Goal: Communication & Community: Share content

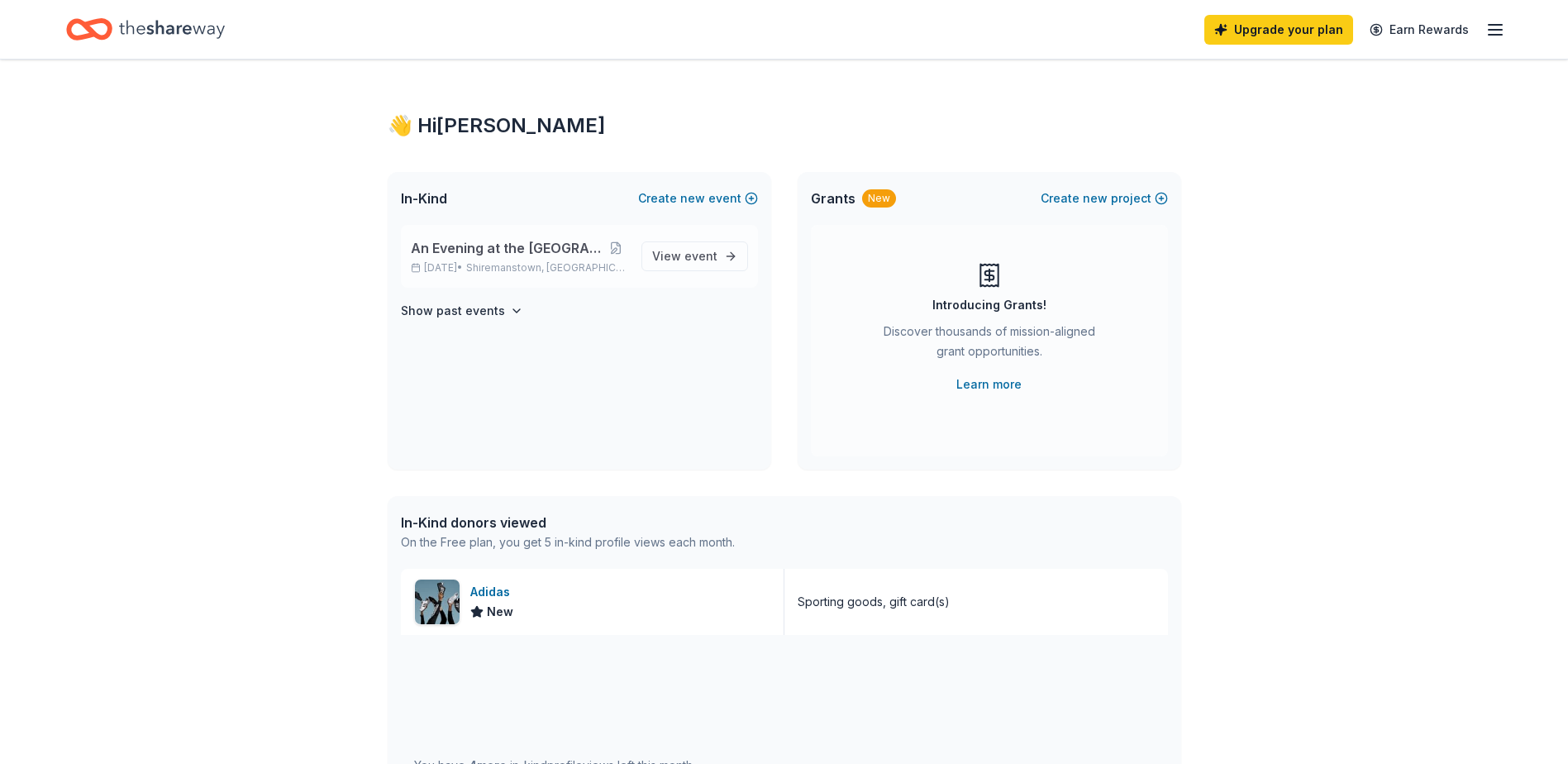
click at [529, 248] on span "An Evening at the [GEOGRAPHIC_DATA]" at bounding box center [507, 248] width 193 height 19
click at [707, 254] on span "event" at bounding box center [701, 256] width 33 height 15
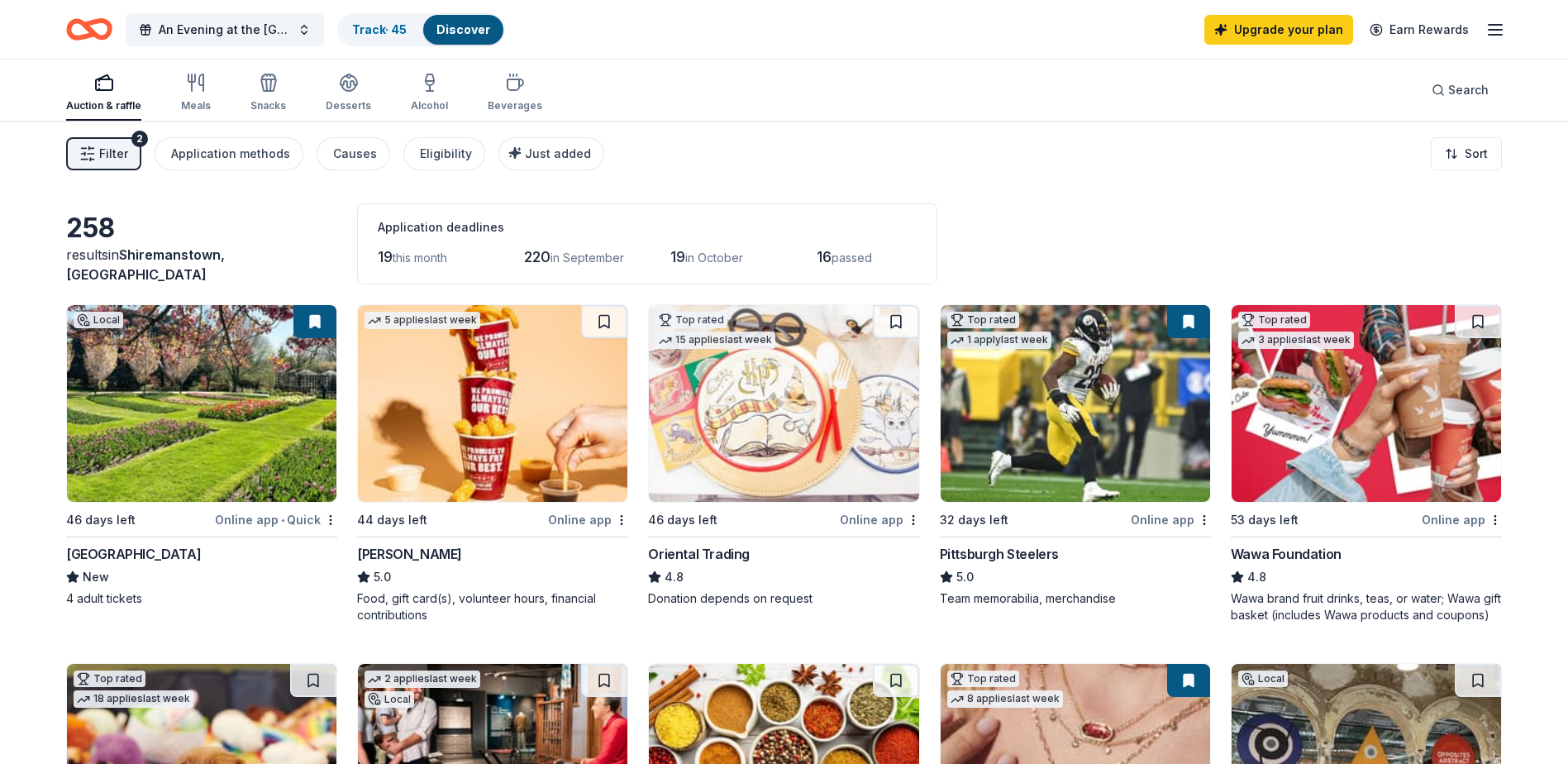
click at [119, 155] on span "Filter" at bounding box center [113, 154] width 29 height 19
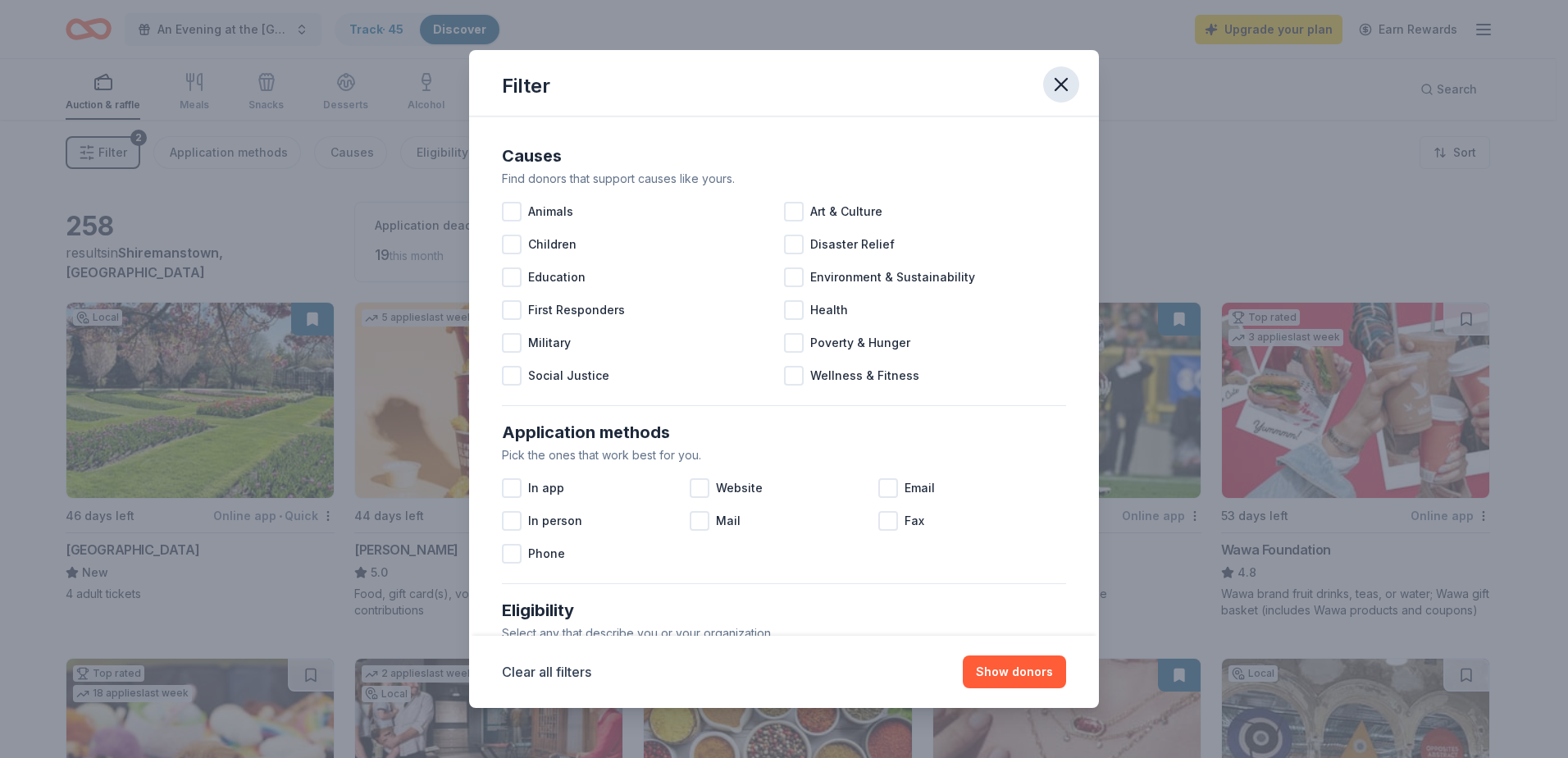
click at [1065, 86] on icon "button" at bounding box center [1061, 85] width 12 height 12
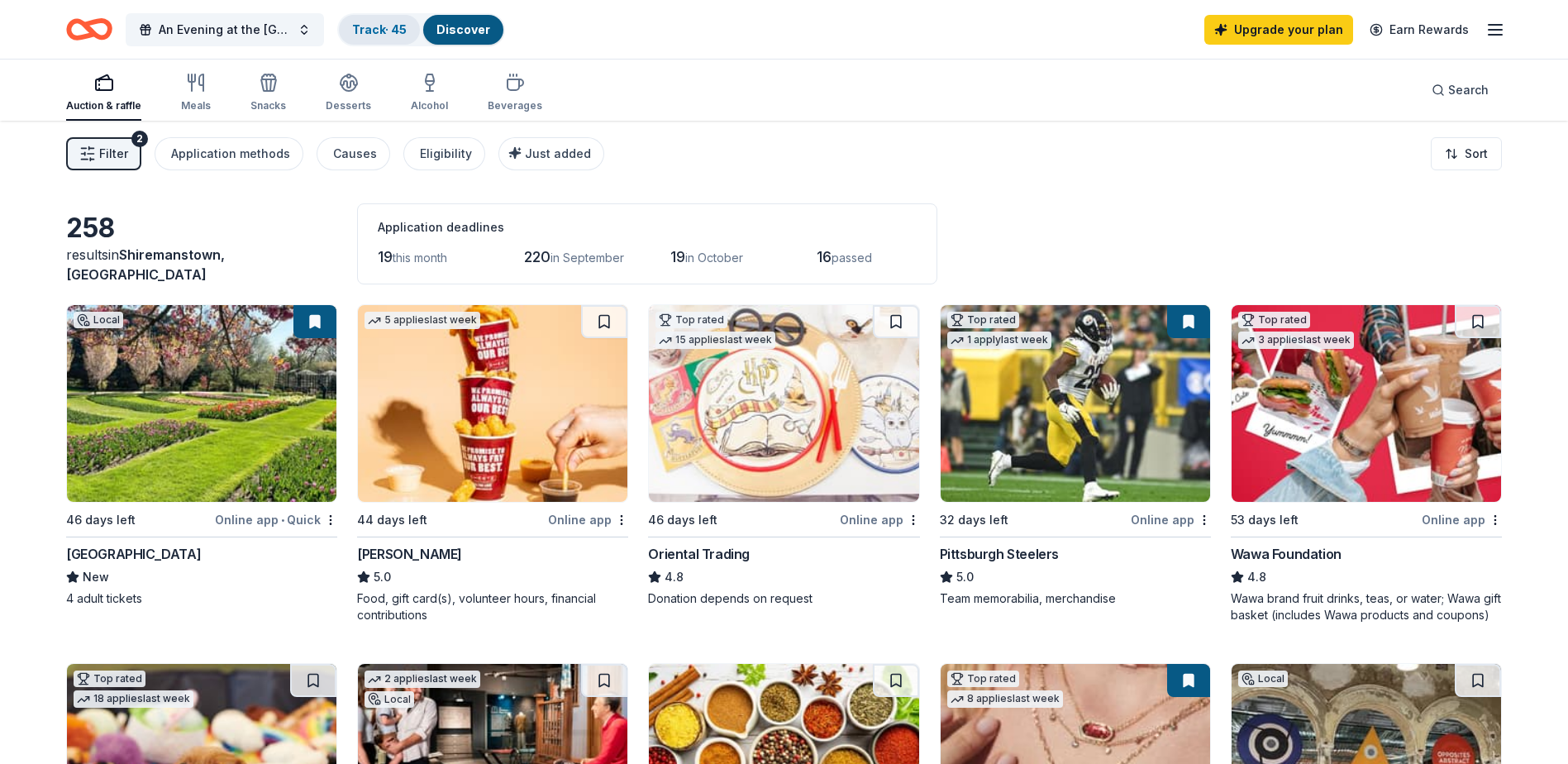
click at [388, 32] on link "Track · 45" at bounding box center [380, 29] width 54 height 15
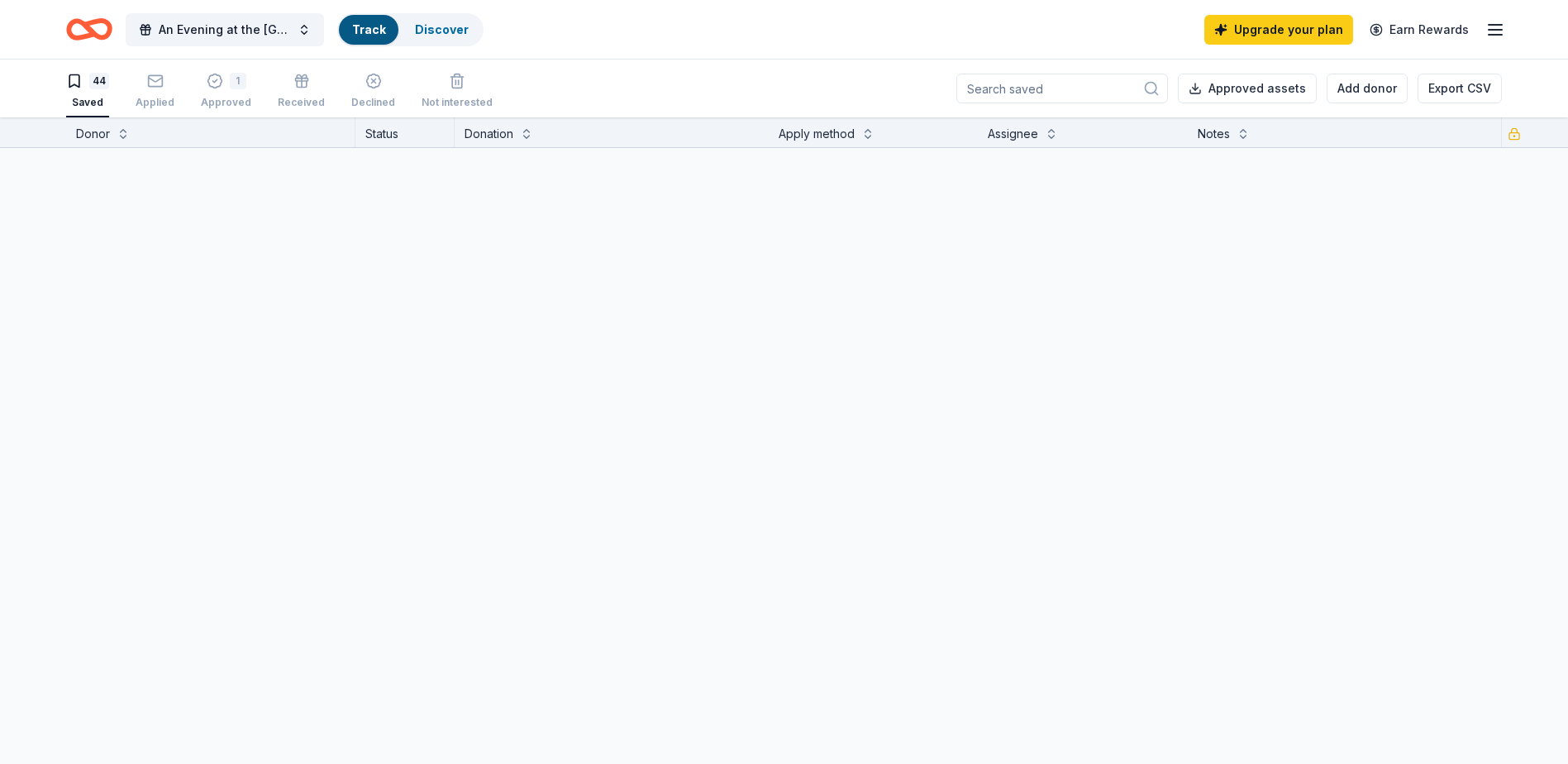
scroll to position [1, 0]
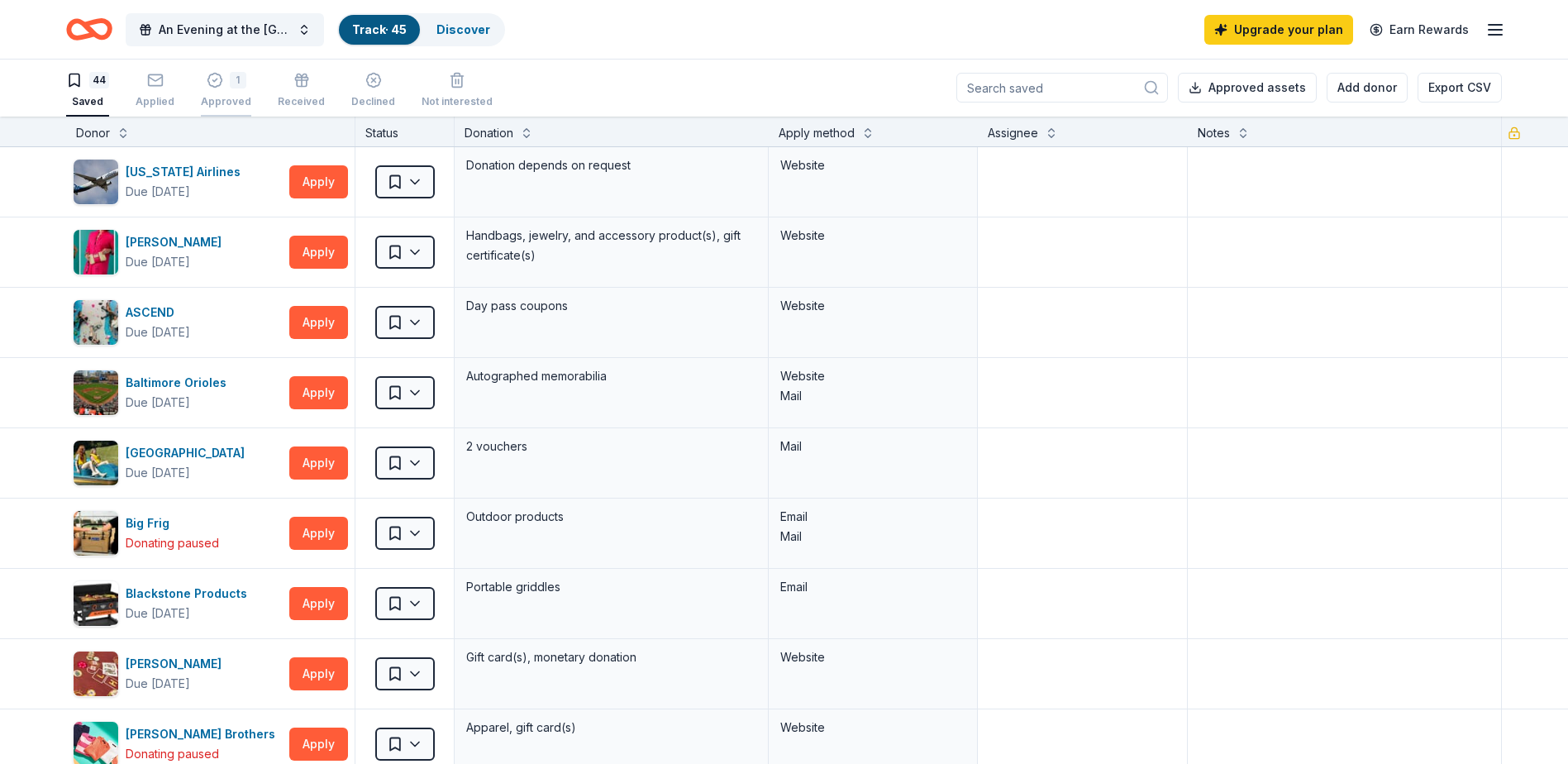
click at [224, 78] on div "1" at bounding box center [226, 79] width 50 height 16
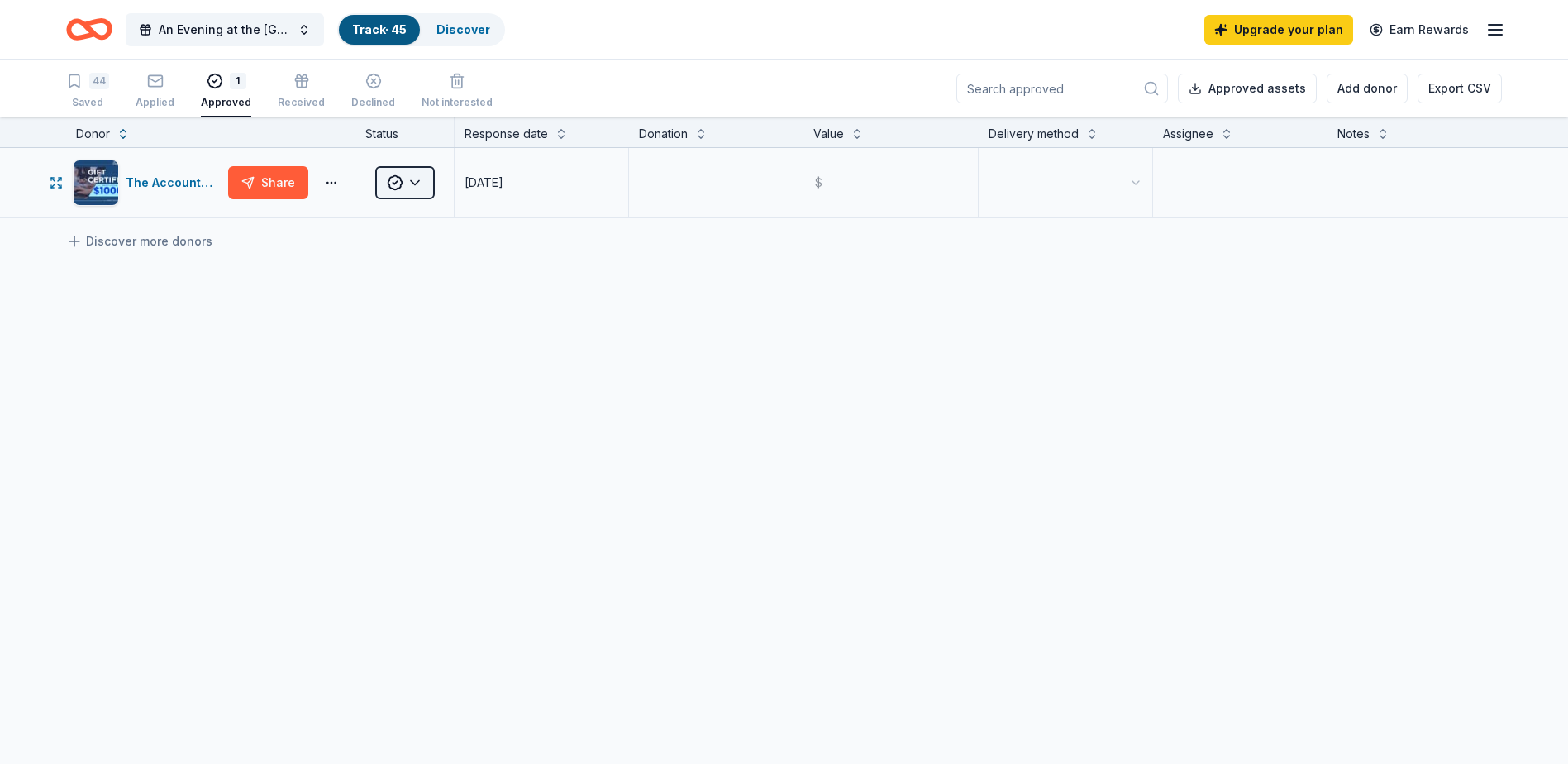
click at [416, 181] on html "An Evening at the Barre Gala Track · 45 Discover Upgrade your plan Earn Rewards…" at bounding box center [784, 382] width 1568 height 764
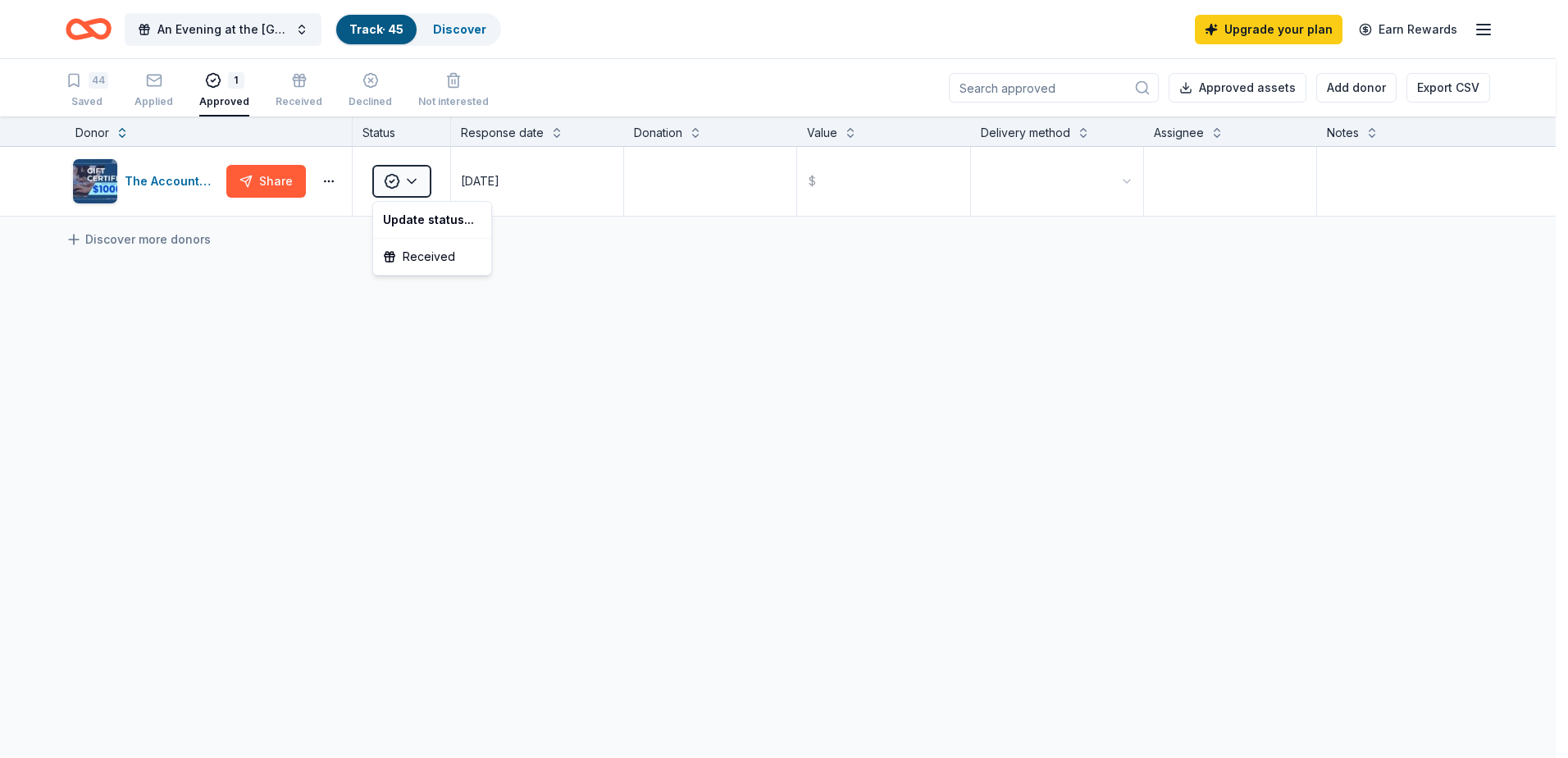
click at [330, 181] on html "An Evening at the Barre Gala Track · 45 Discover Upgrade your plan Earn Rewards…" at bounding box center [784, 379] width 1568 height 758
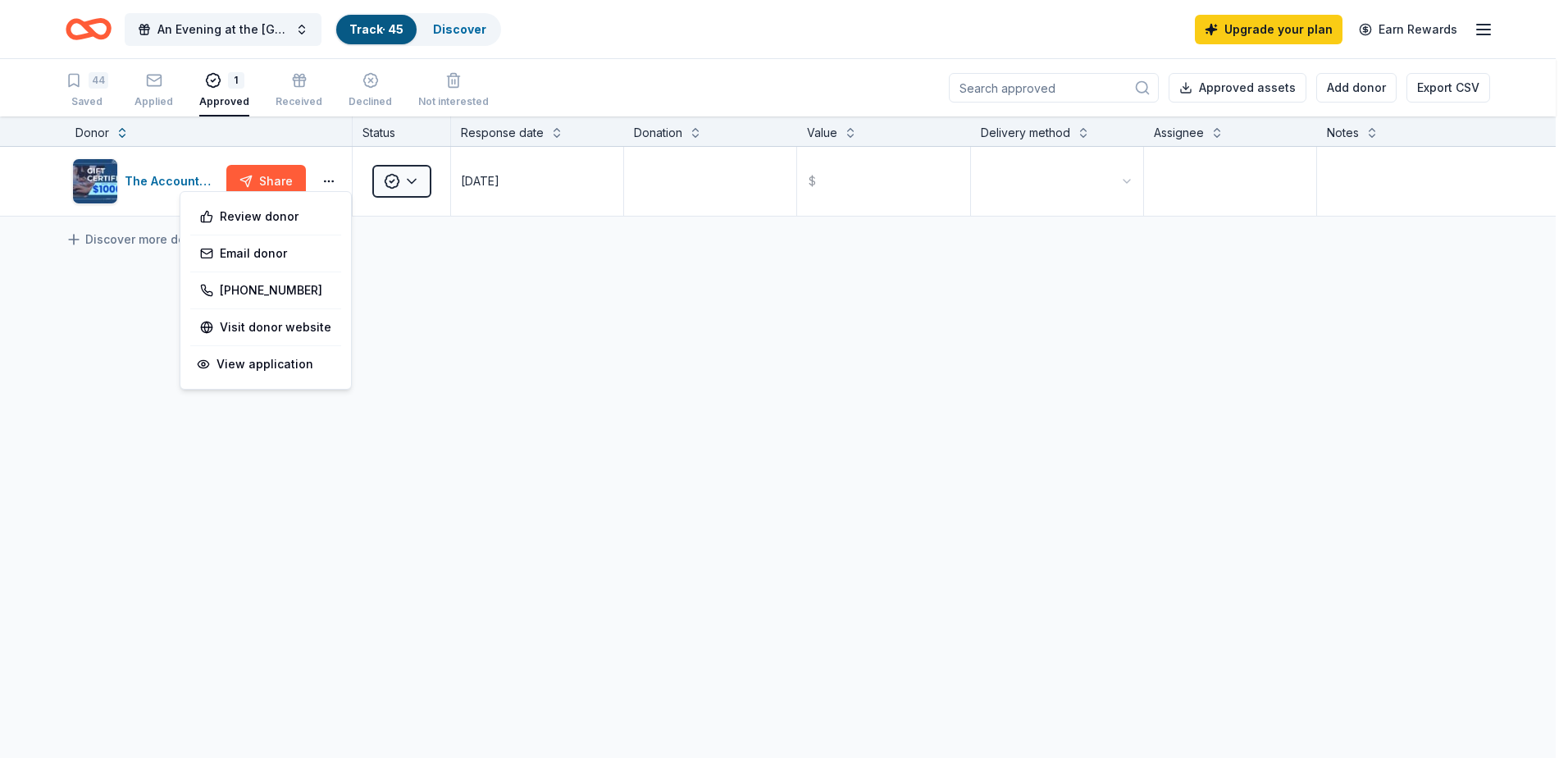
click at [330, 181] on html "An Evening at the Barre Gala Track · 45 Discover Upgrade your plan Earn Rewards…" at bounding box center [784, 379] width 1568 height 758
click at [162, 180] on html "An Evening at the Barre Gala Track · 45 Discover Upgrade your plan Earn Rewards…" at bounding box center [784, 379] width 1568 height 758
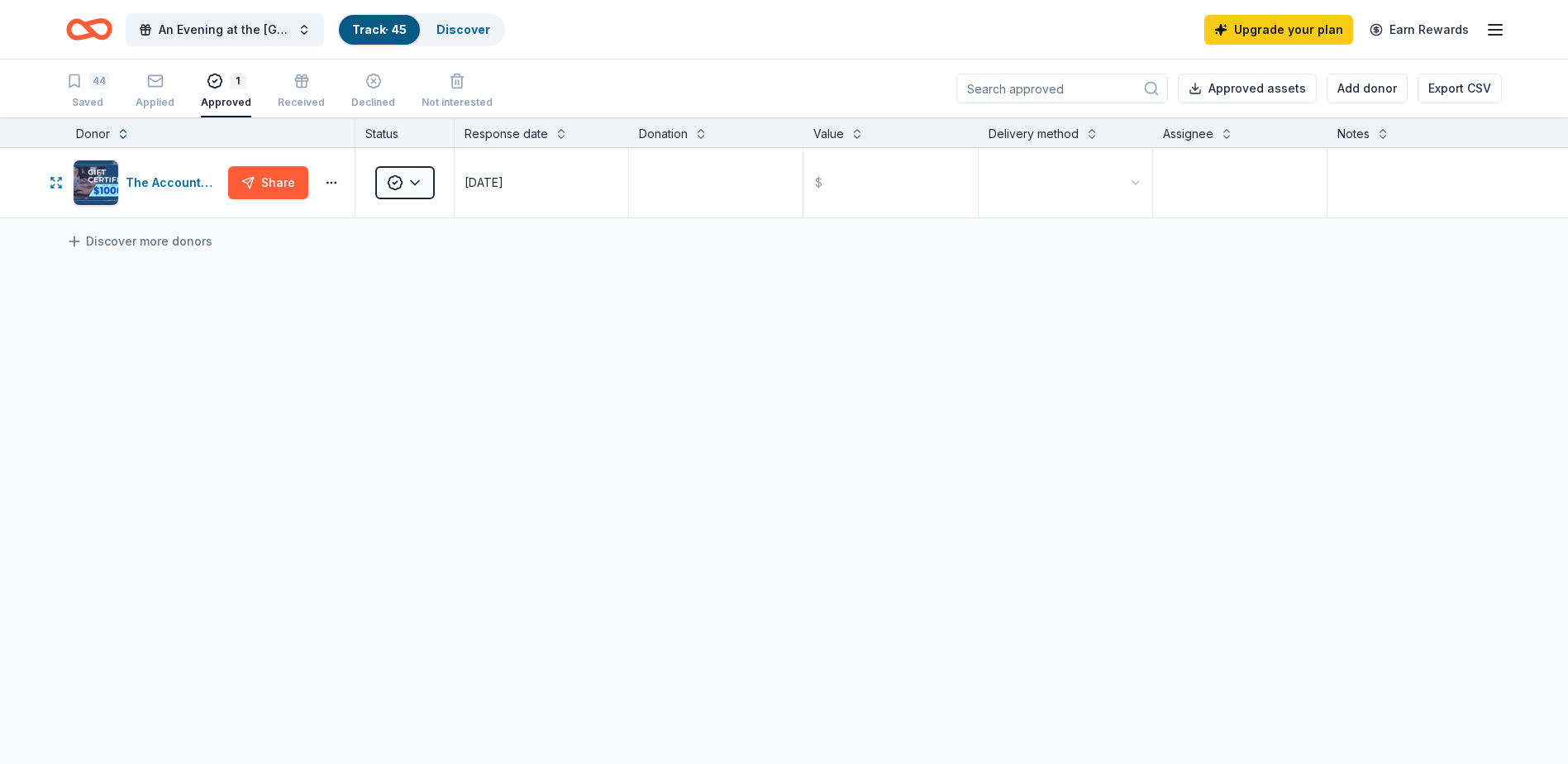
click at [164, 181] on div "The Accounting Doctor" at bounding box center [173, 182] width 96 height 19
click at [257, 181] on button "Share" at bounding box center [268, 183] width 80 height 33
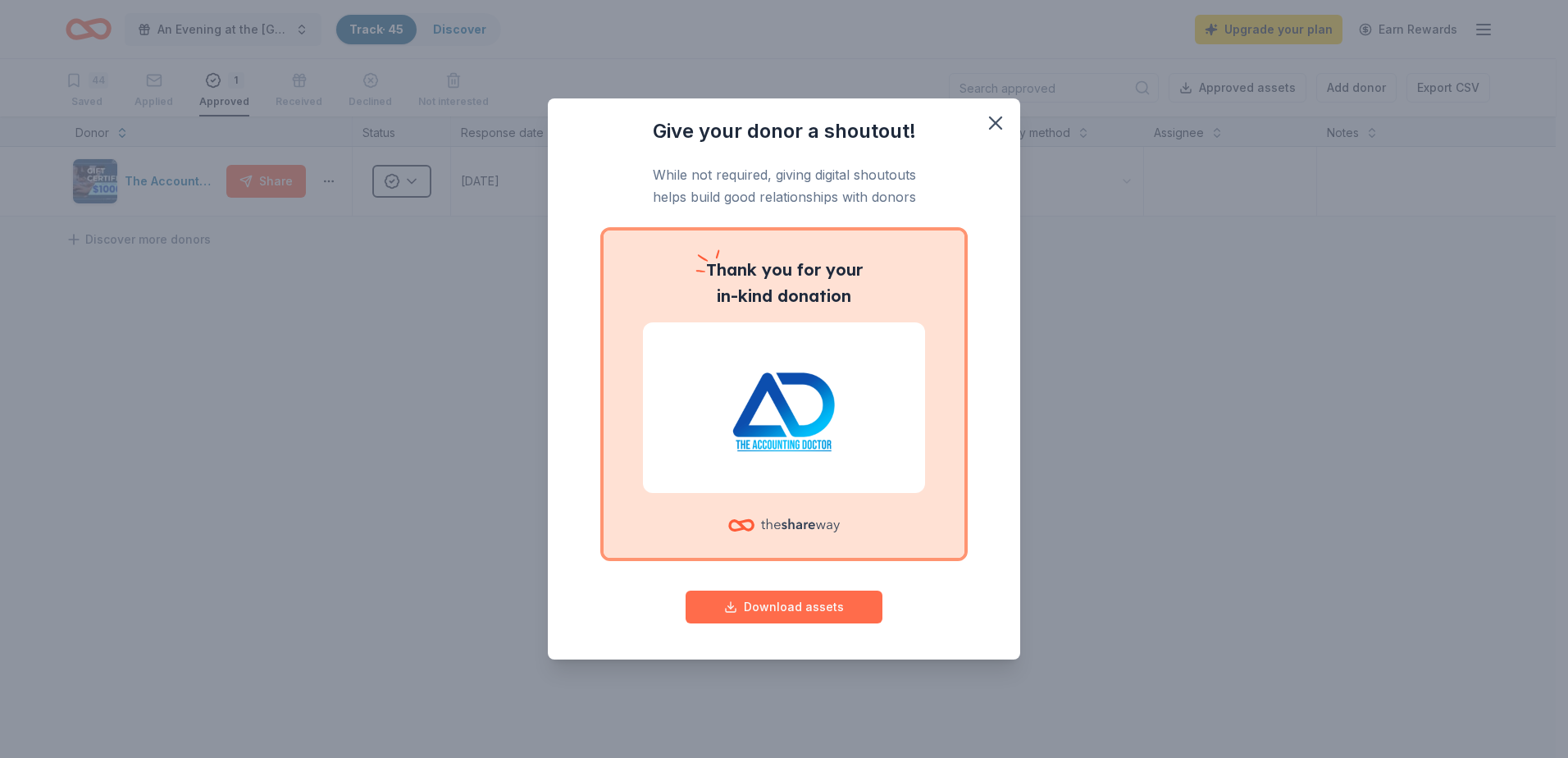
click at [801, 605] on button "Download assets" at bounding box center [784, 607] width 197 height 33
click at [348, 343] on div "Give your donor a shoutout! While not required, giving digital shoutouts helps …" at bounding box center [784, 379] width 1568 height 758
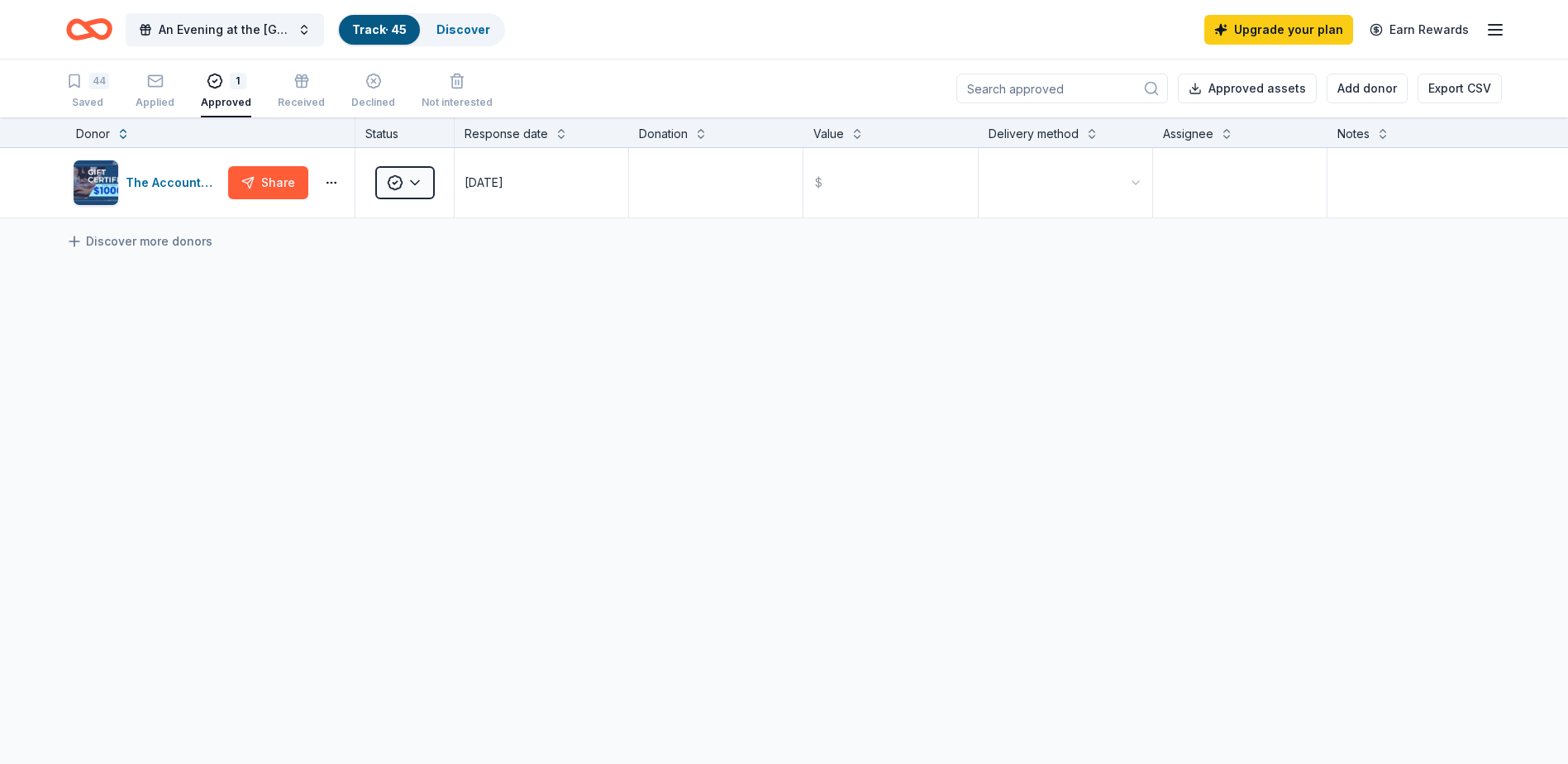
click at [234, 79] on div "1" at bounding box center [237, 80] width 16 height 16
click at [220, 107] on div "Approved" at bounding box center [226, 103] width 50 height 14
click at [219, 103] on div "Approved" at bounding box center [226, 103] width 50 height 14
click at [99, 80] on div "44" at bounding box center [99, 80] width 19 height 16
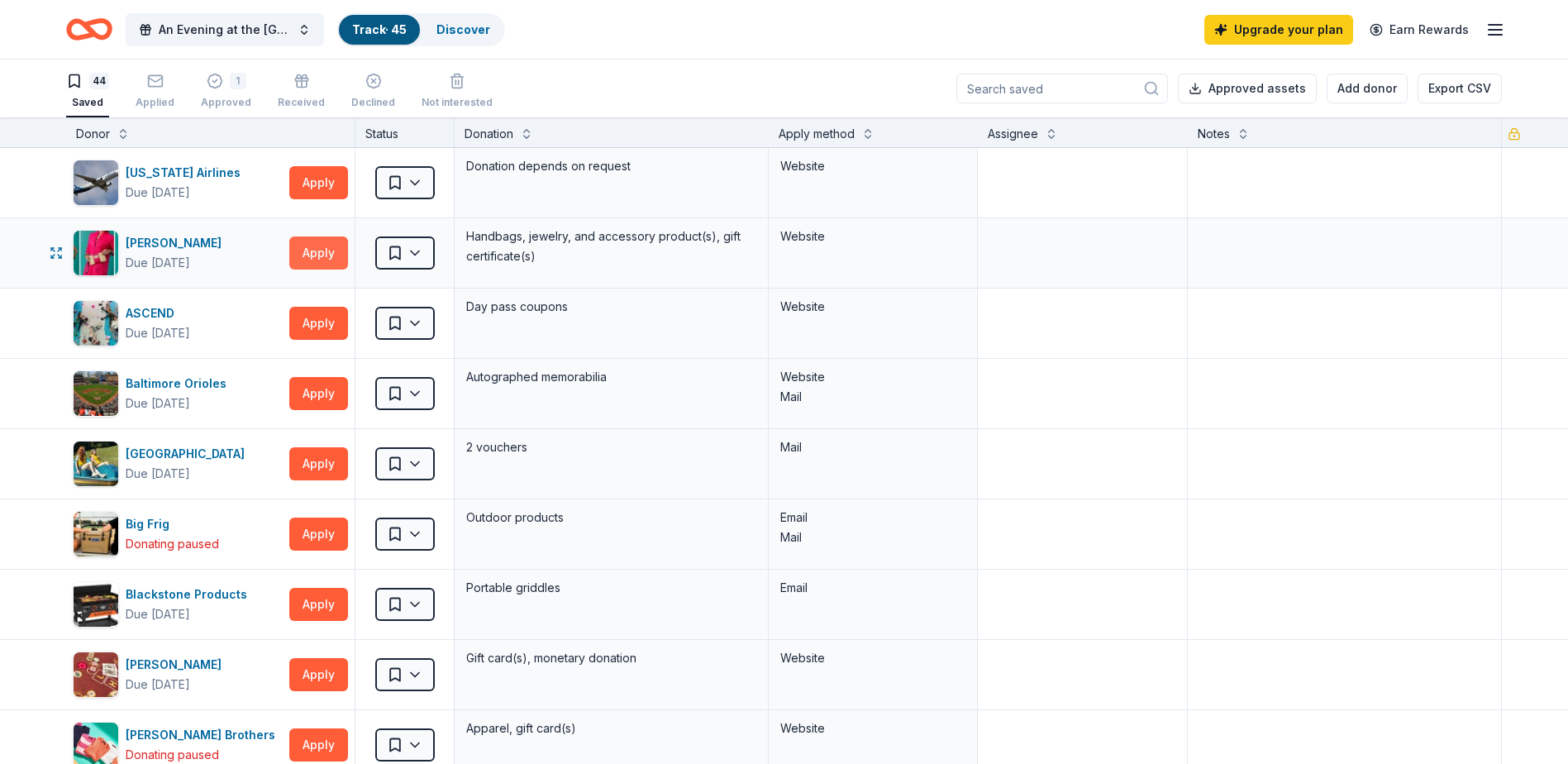
click at [321, 253] on button "Apply" at bounding box center [319, 253] width 59 height 33
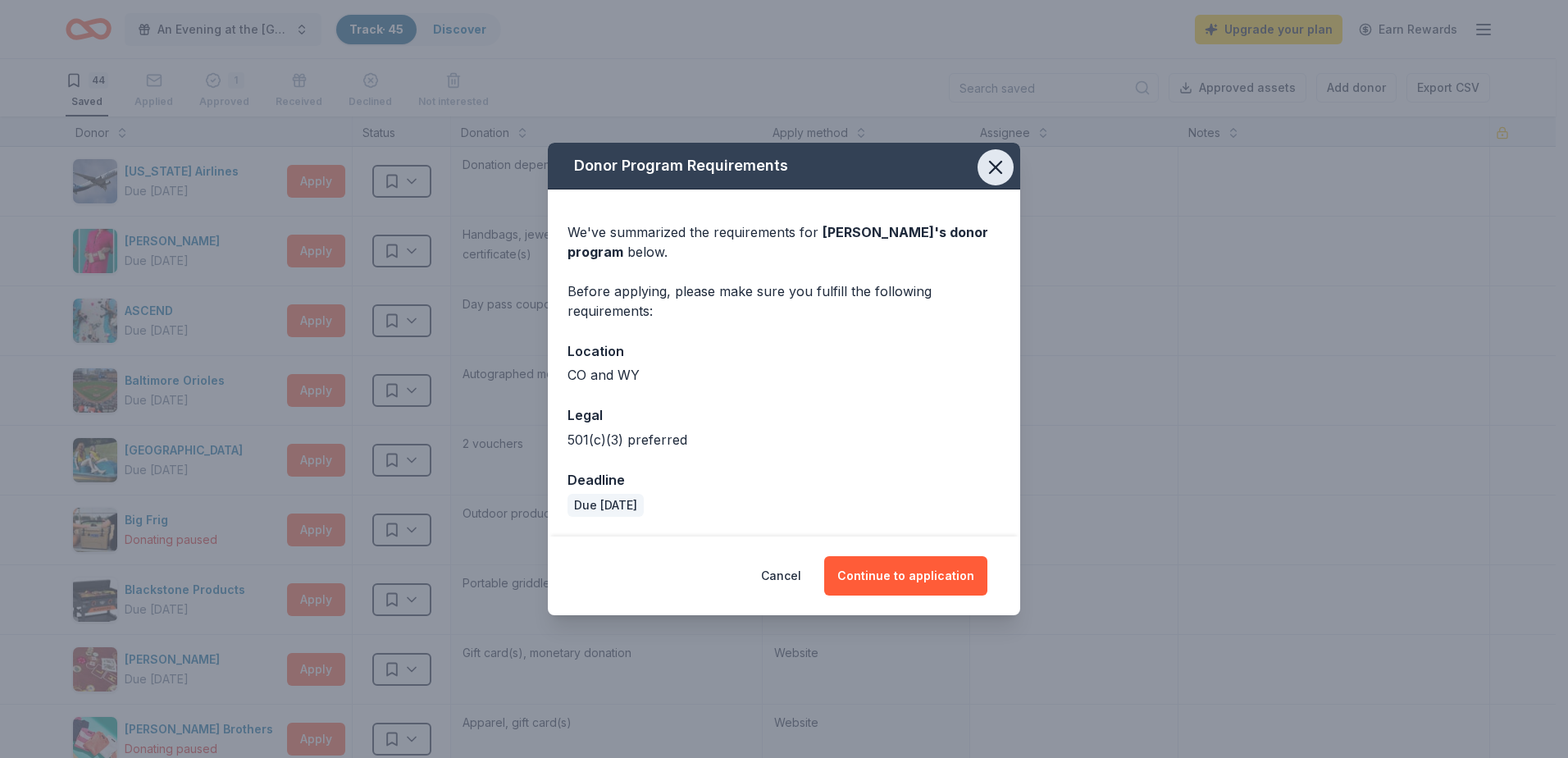
click at [1000, 165] on icon "button" at bounding box center [995, 167] width 23 height 23
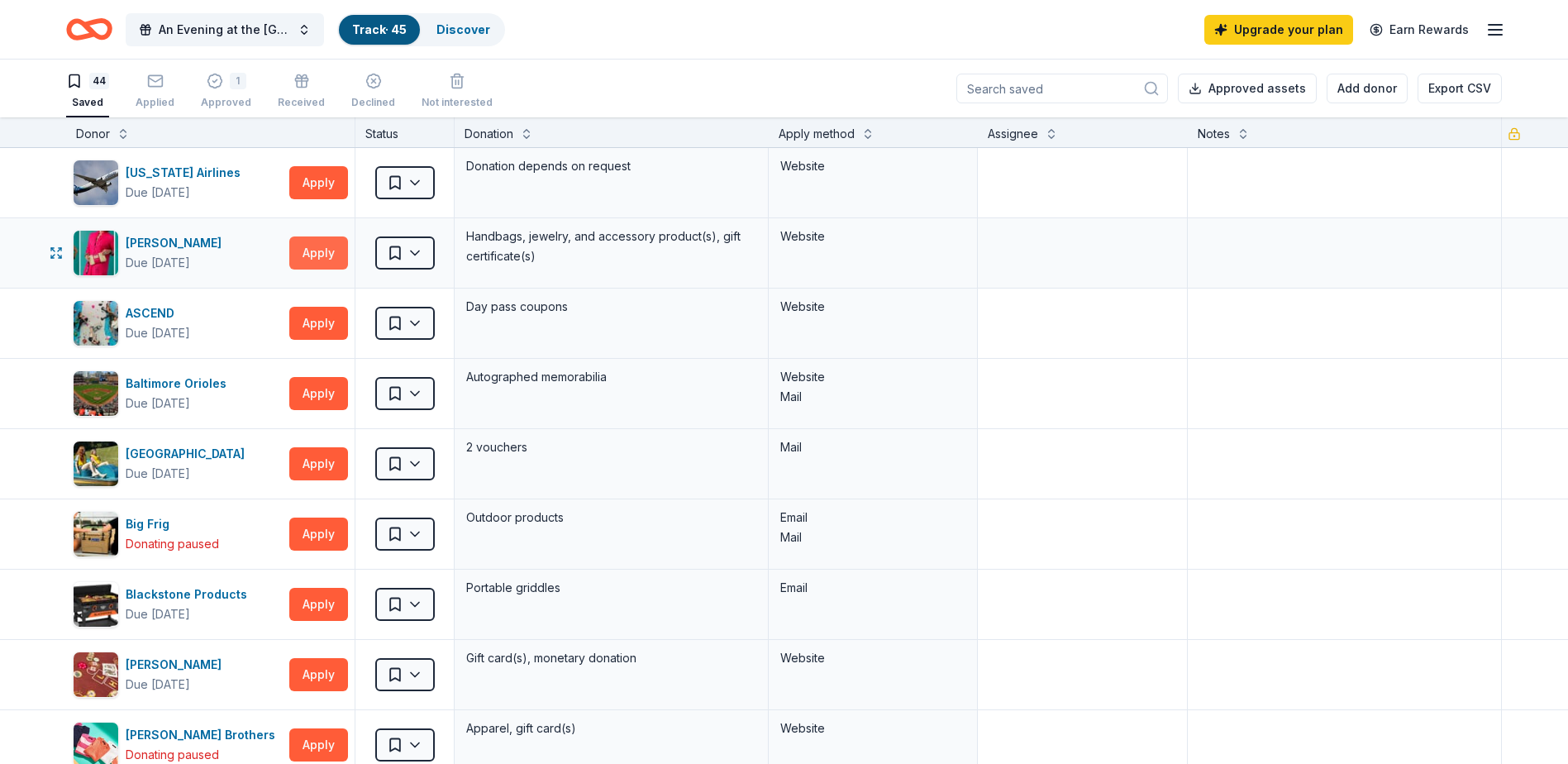
click at [319, 251] on button "Apply" at bounding box center [319, 253] width 59 height 33
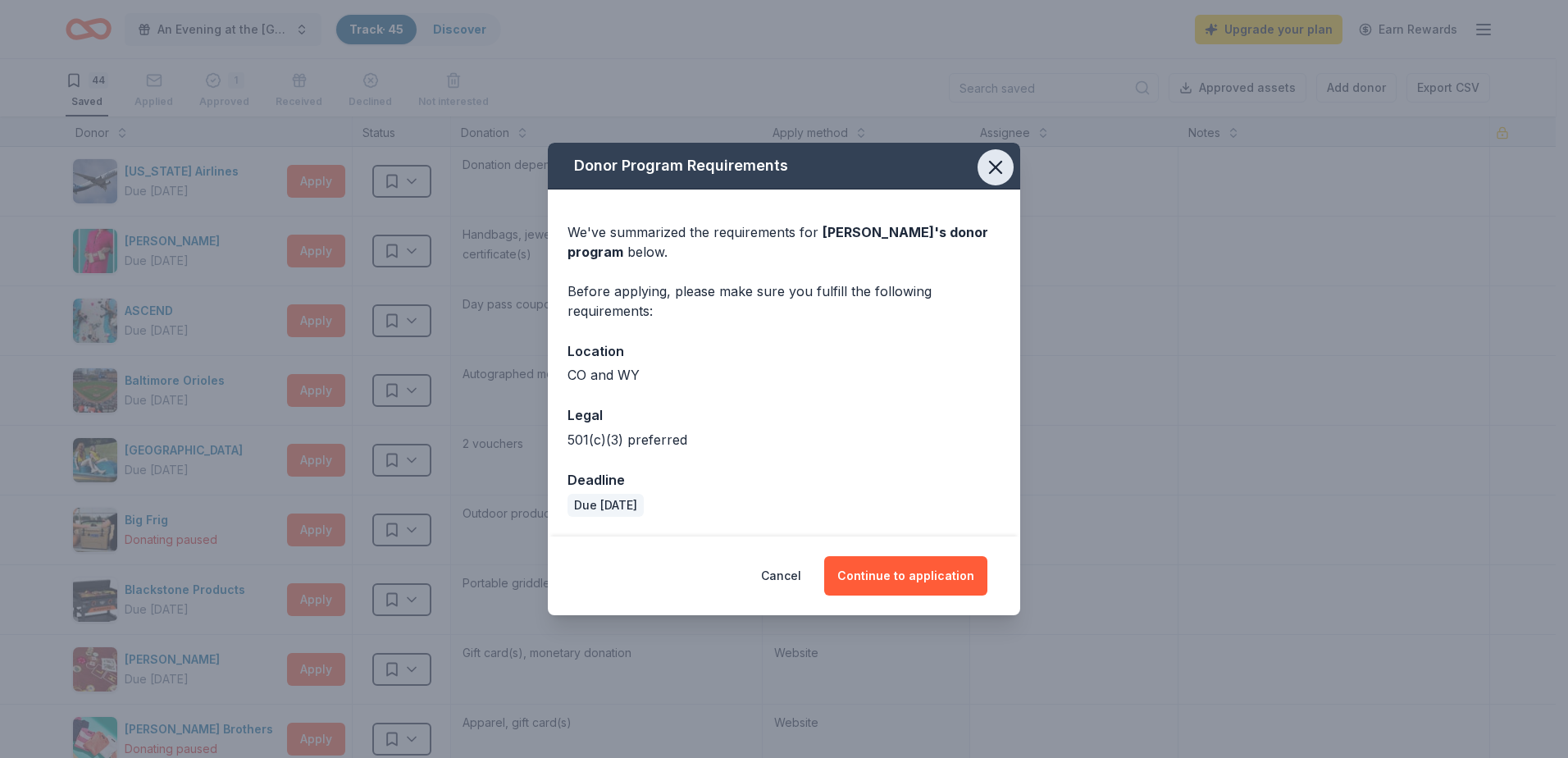
click at [991, 168] on icon "button" at bounding box center [995, 167] width 23 height 23
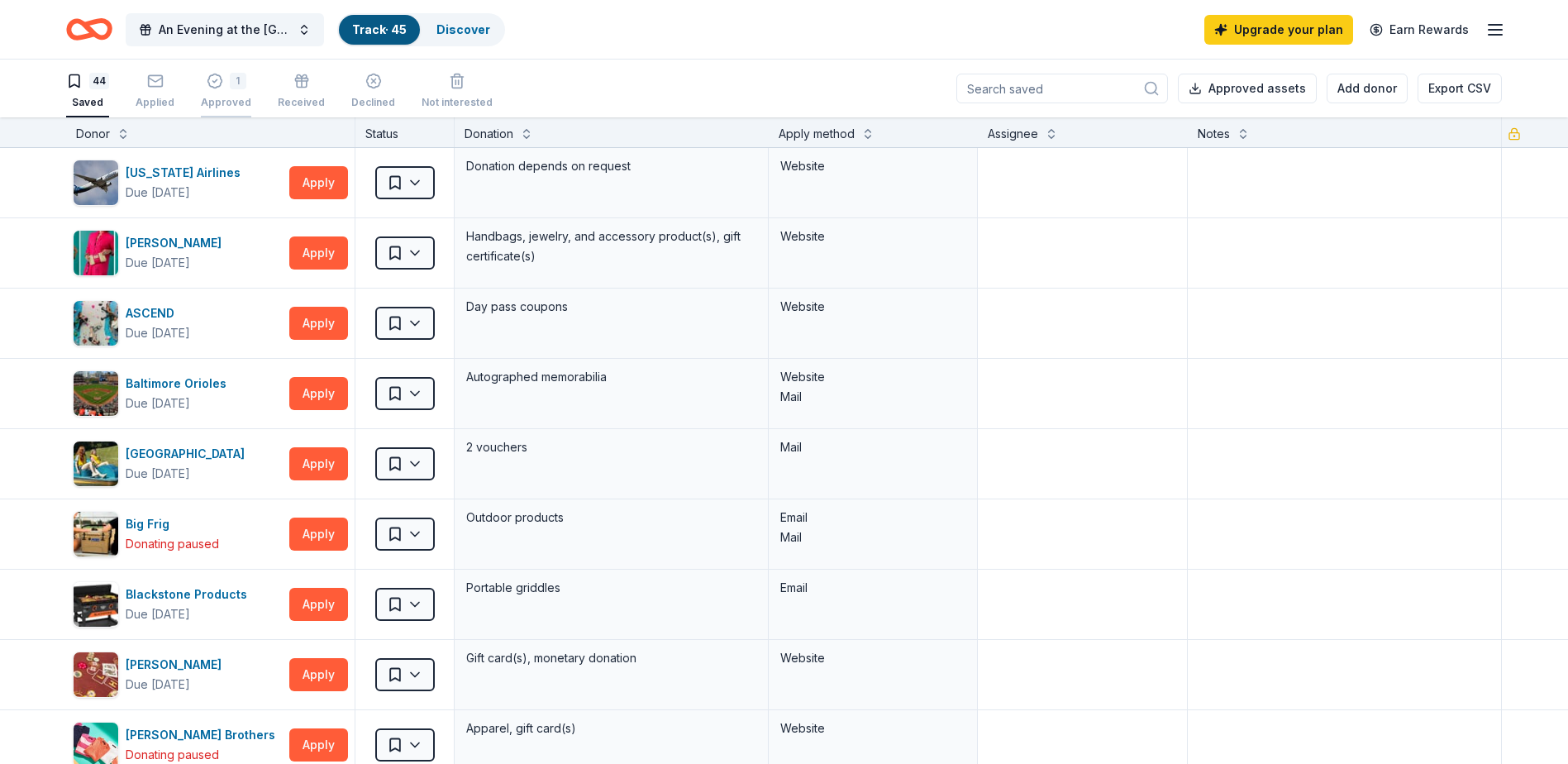
click at [234, 81] on div "1" at bounding box center [237, 80] width 16 height 16
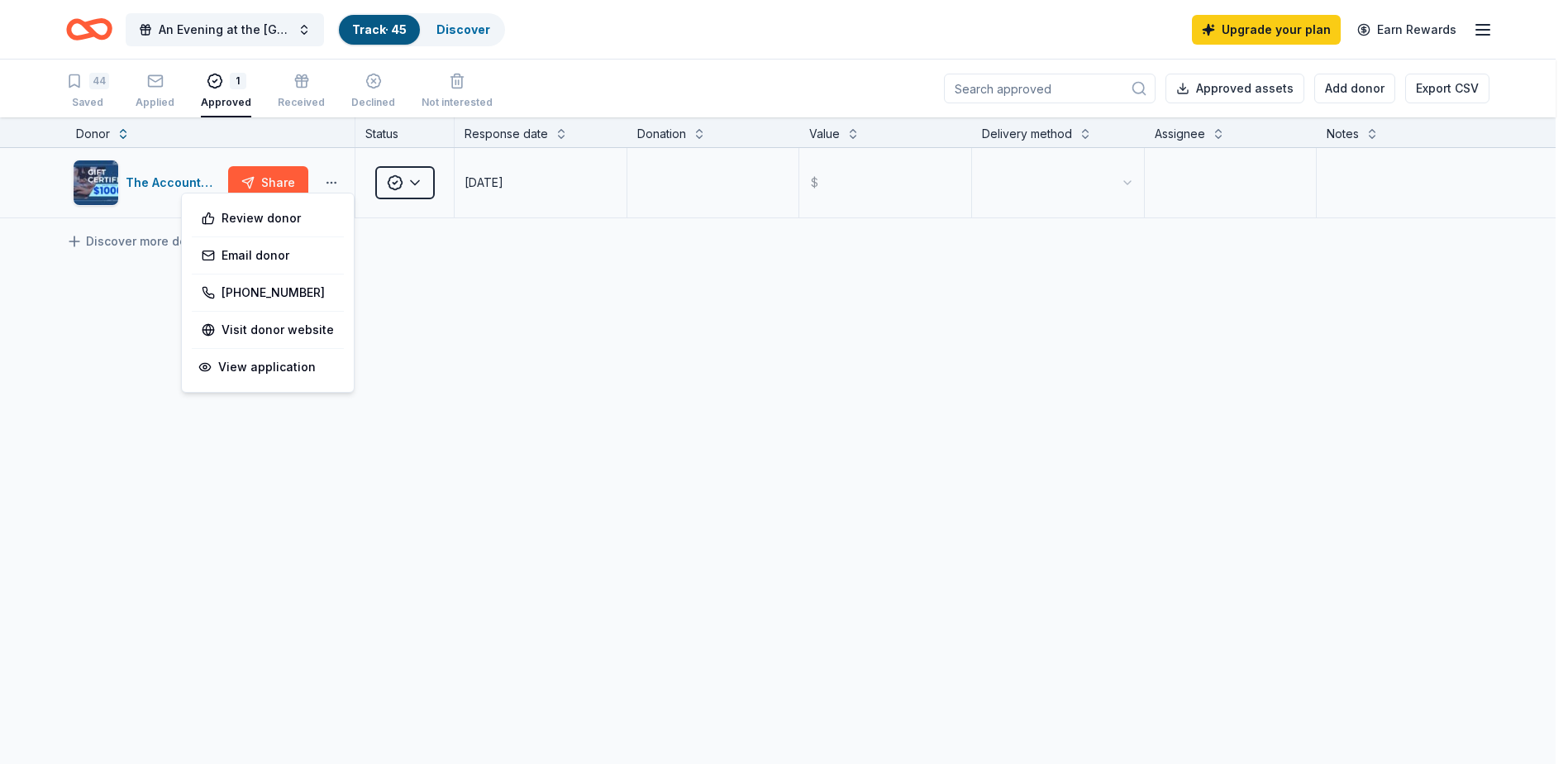
click at [331, 182] on html "An Evening at the Barre Gala Track · 45 Discover Upgrade your plan Earn Rewards…" at bounding box center [784, 382] width 1568 height 764
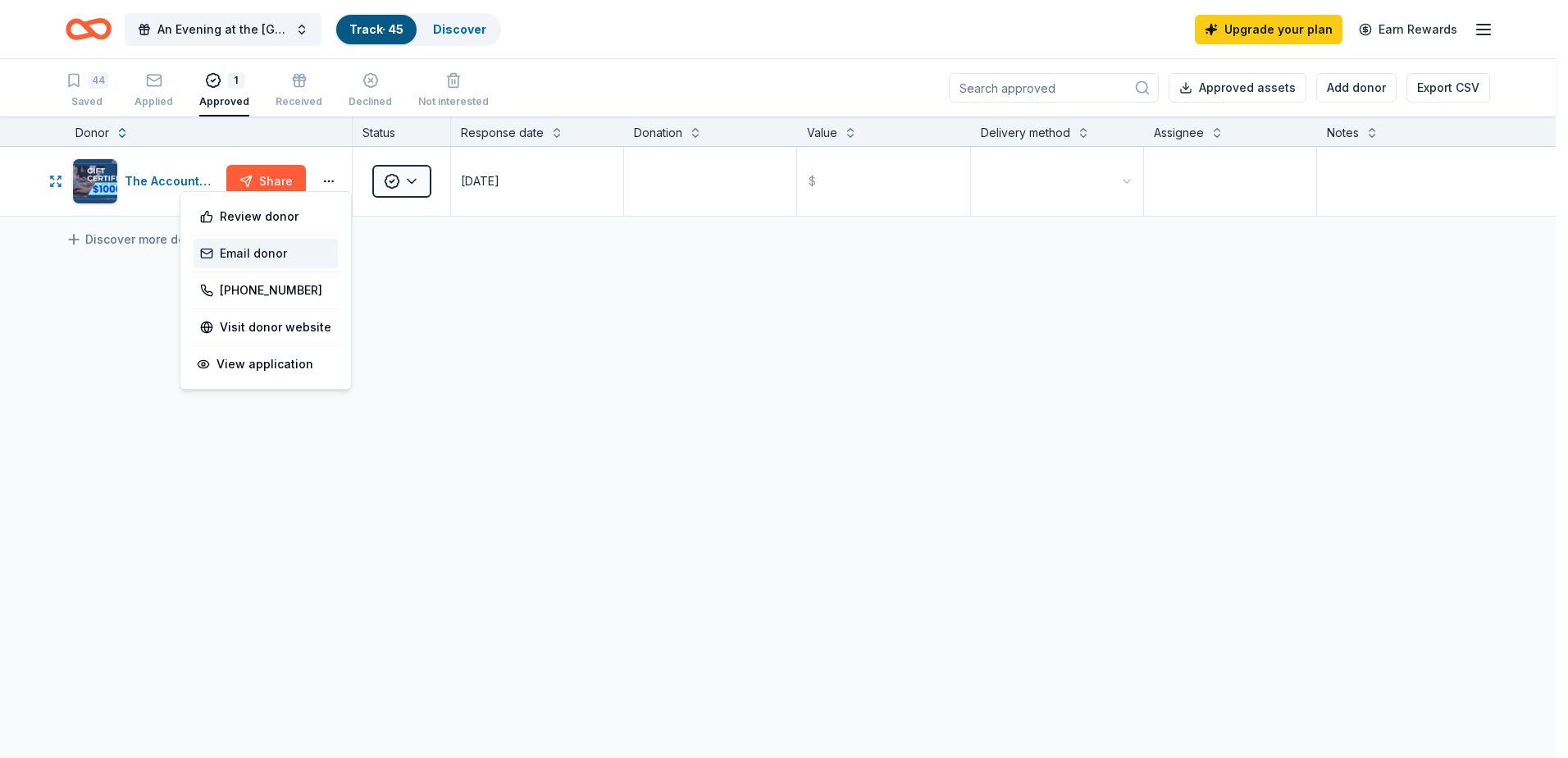
click at [266, 256] on link "Email donor" at bounding box center [265, 253] width 132 height 19
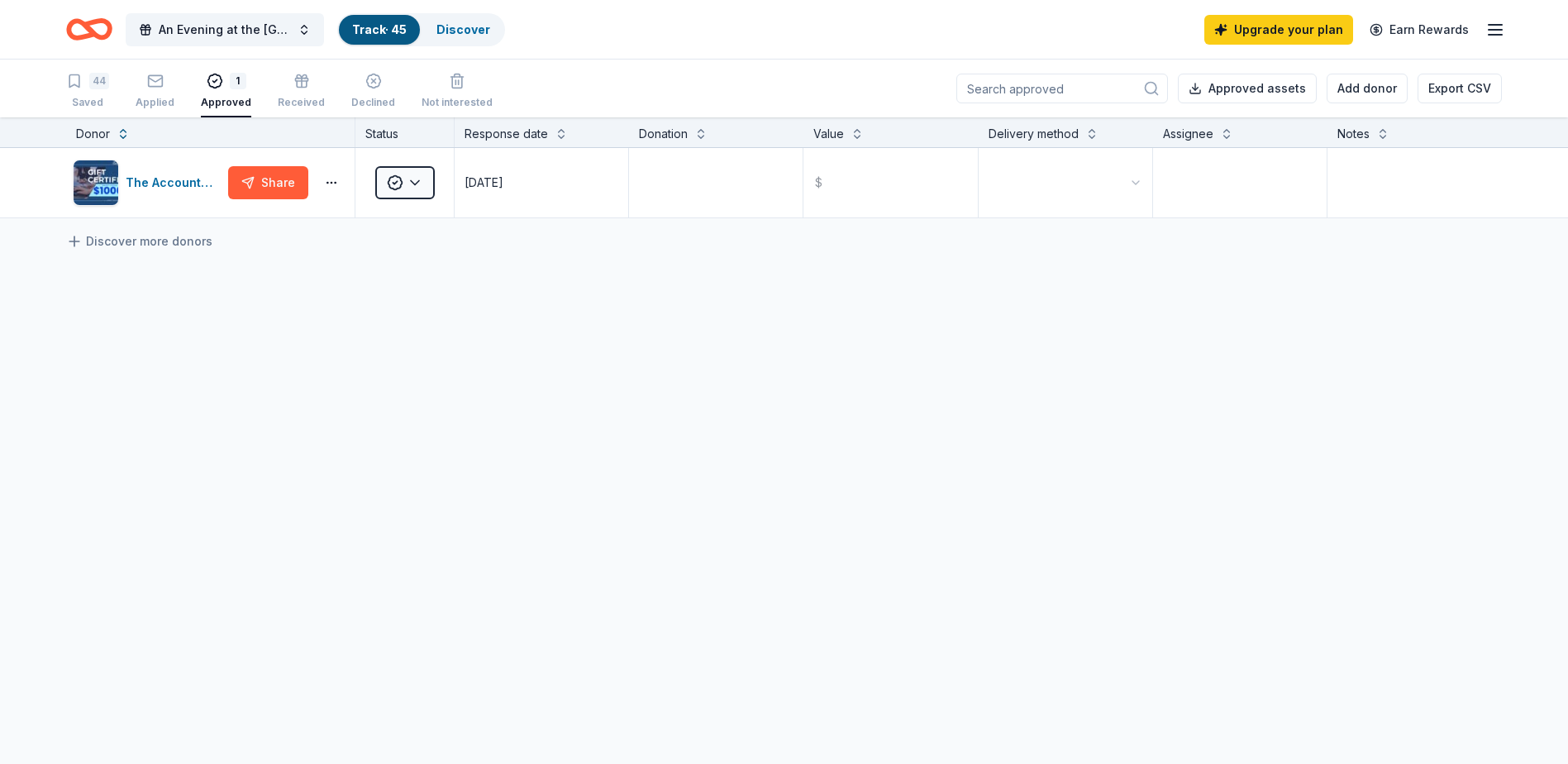
click at [396, 31] on link "Track · 45" at bounding box center [380, 29] width 54 height 15
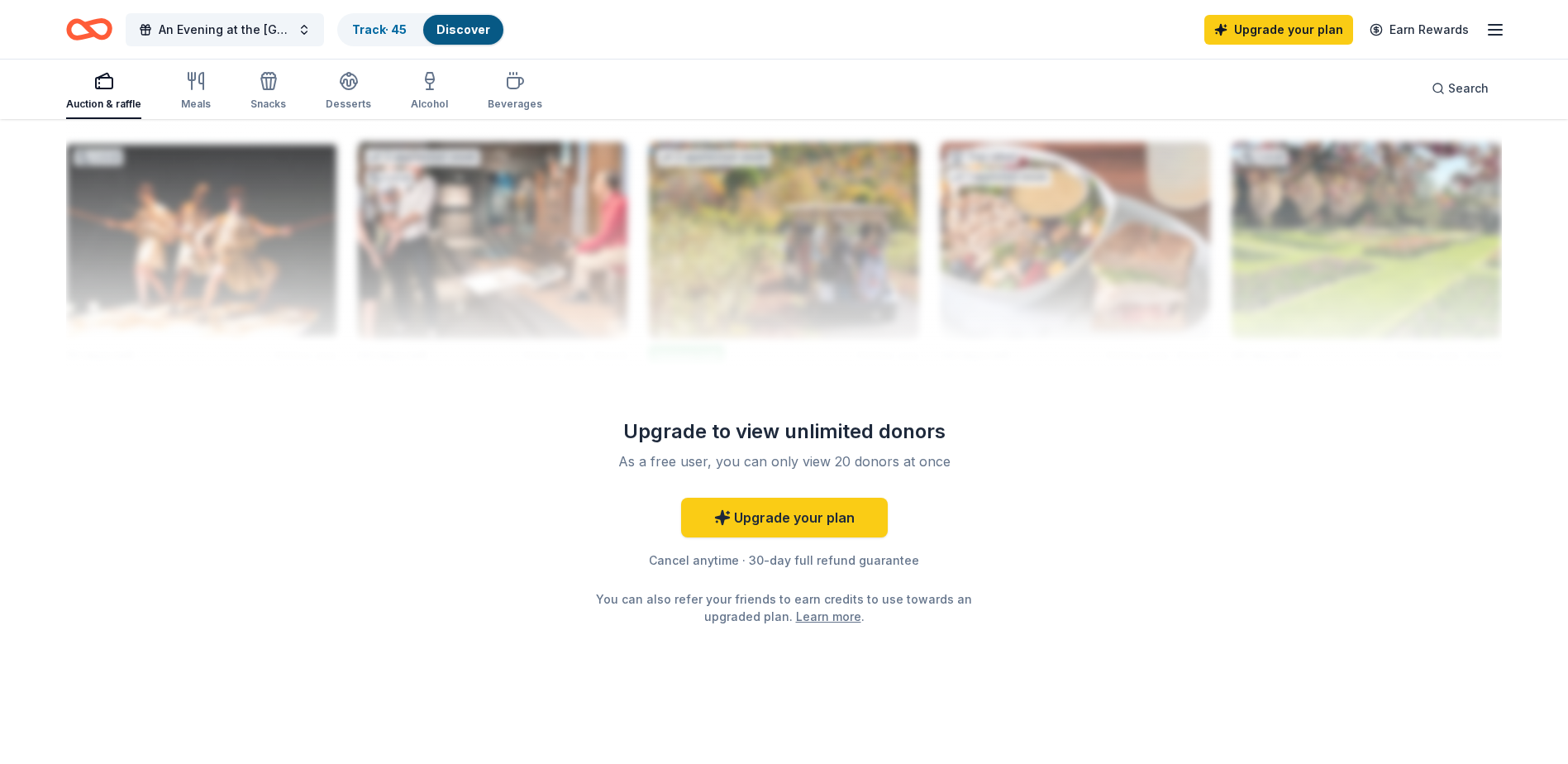
scroll to position [1059, 0]
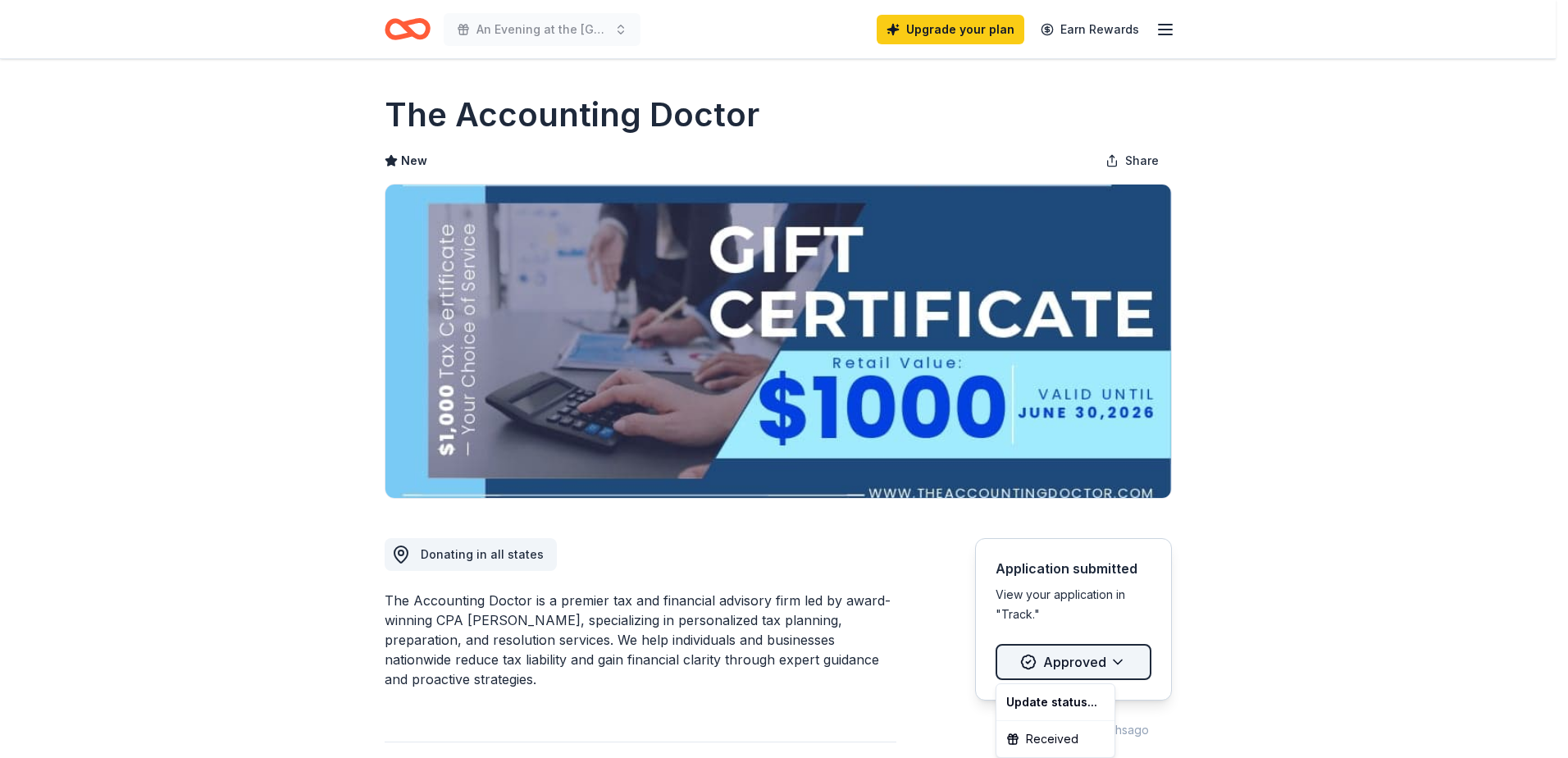
click at [1120, 660] on html "An Evening at the Barre Gala Upgrade your plan Earn Rewards Due [DATE] Share Th…" at bounding box center [784, 379] width 1568 height 758
click at [1235, 576] on html "An Evening at the Barre Gala Upgrade your plan Earn Rewards Due [DATE] Share Th…" at bounding box center [784, 379] width 1568 height 758
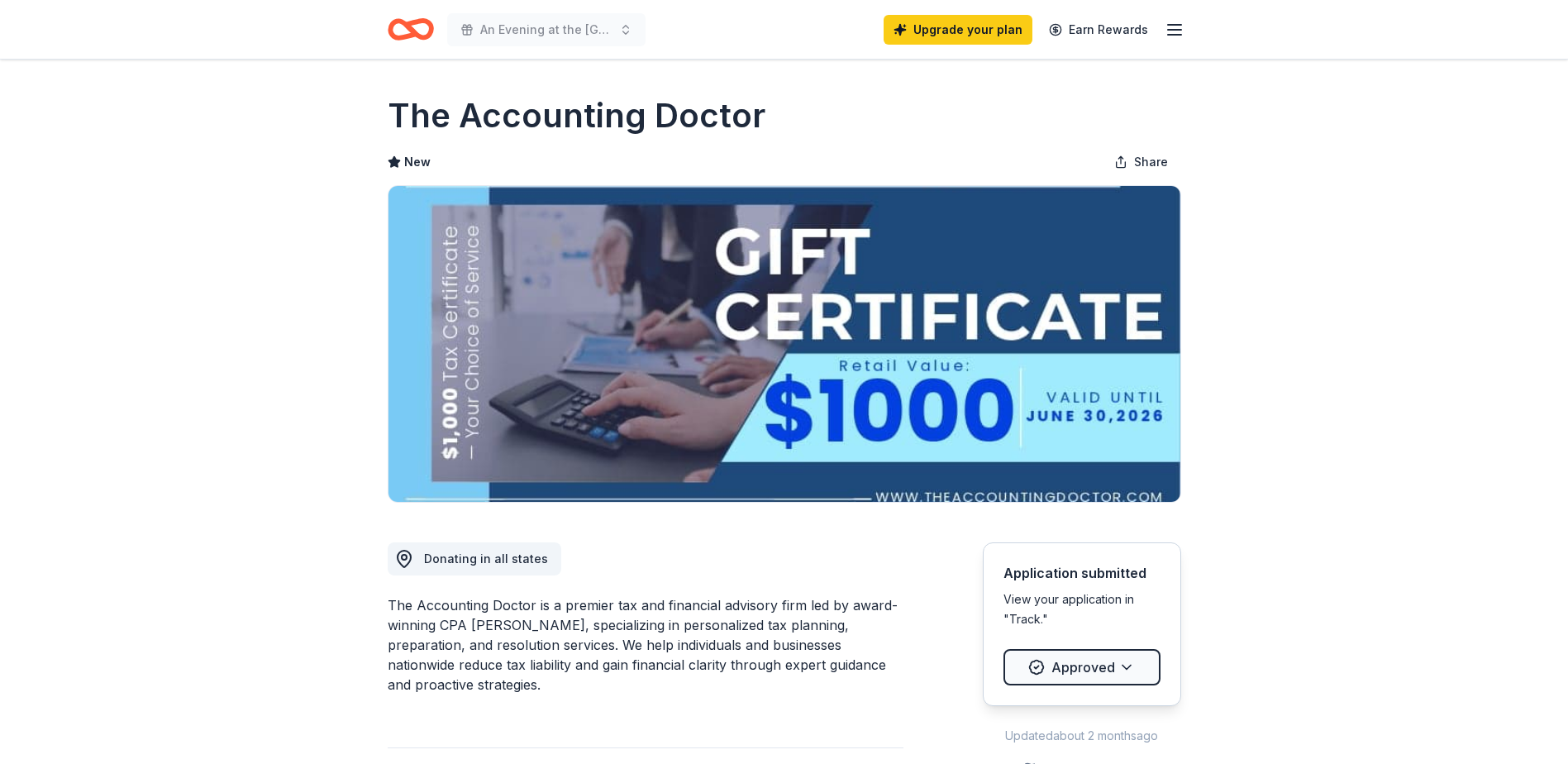
click at [1170, 23] on icon "button" at bounding box center [1175, 29] width 19 height 19
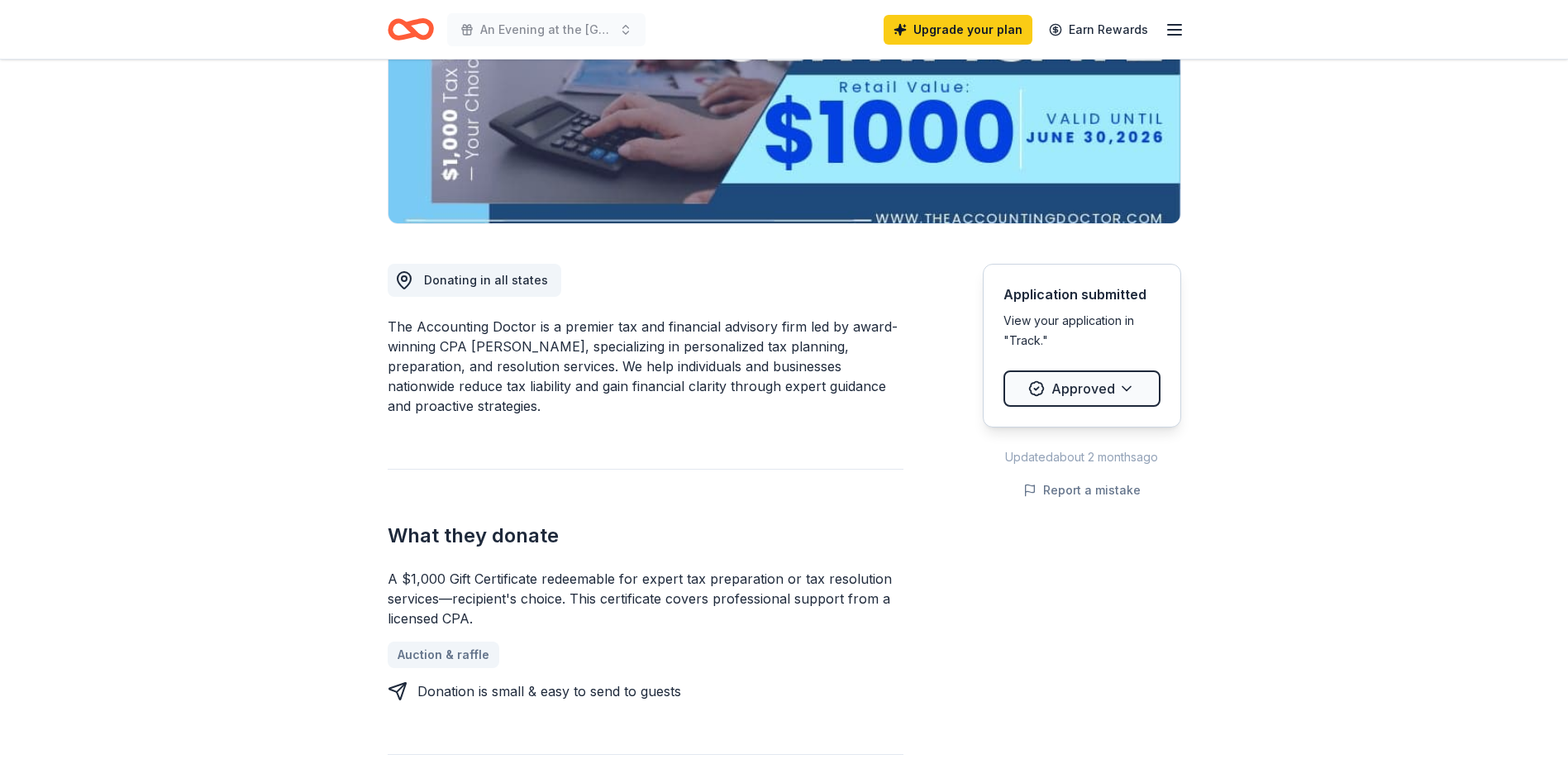
scroll to position [330, 0]
